Goal: Task Accomplishment & Management: Manage account settings

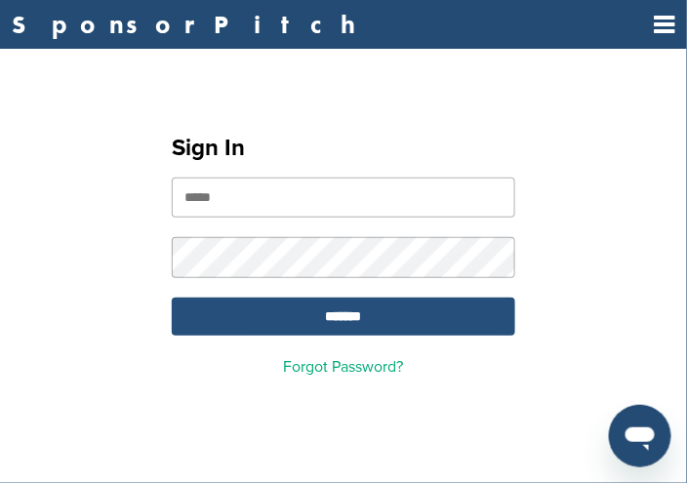
type input "**********"
click at [302, 319] on input "*******" at bounding box center [344, 317] width 344 height 38
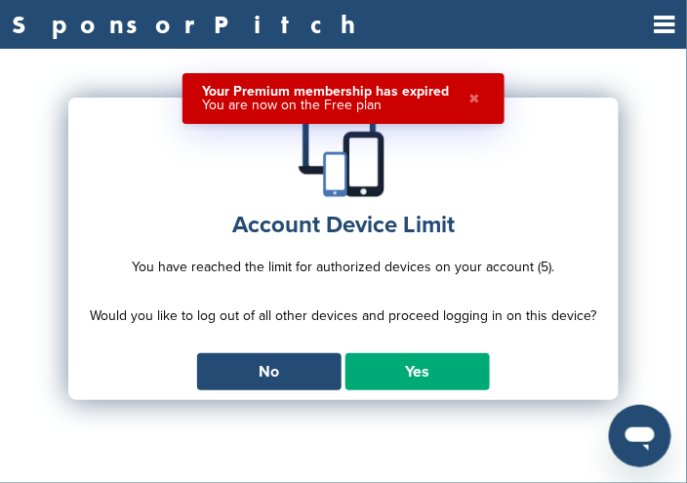
scroll to position [98, 0]
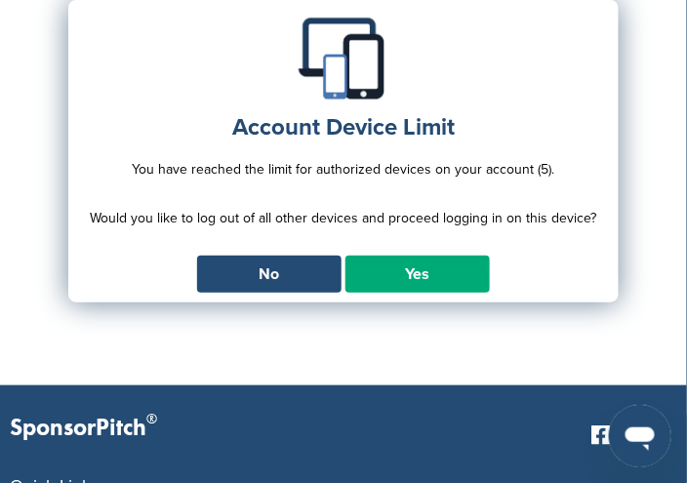
click at [394, 270] on link "Yes" at bounding box center [417, 274] width 144 height 37
